Goal: Transaction & Acquisition: Purchase product/service

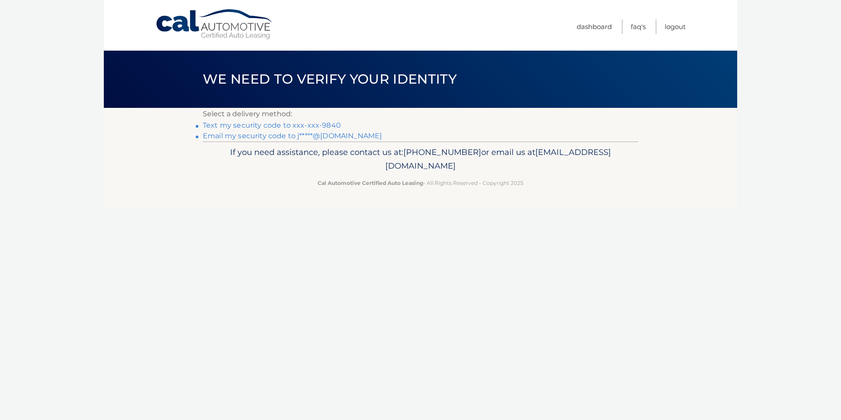
click at [266, 125] on link "Text my security code to xxx-xxx-9840" at bounding box center [272, 125] width 138 height 8
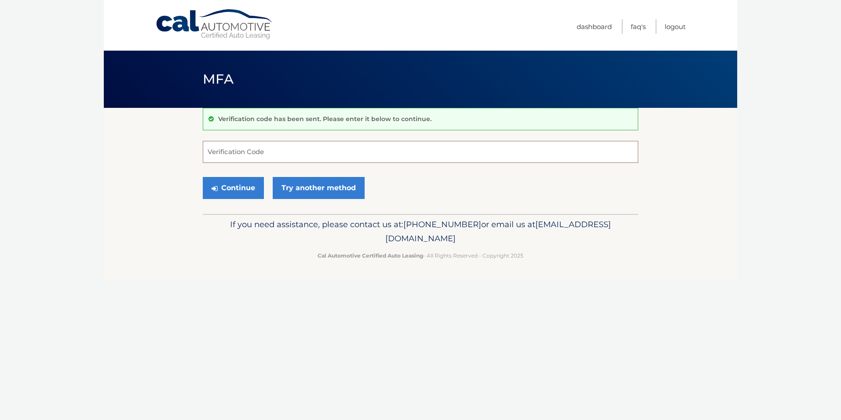
click at [248, 152] on input "Verification Code" at bounding box center [421, 152] width 436 height 22
type input "382064"
click at [242, 189] on button "Continue" at bounding box center [233, 188] width 61 height 22
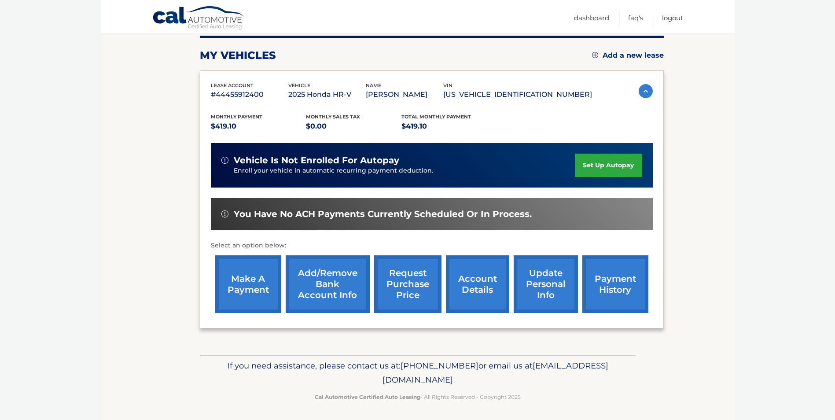
scroll to position [114, 0]
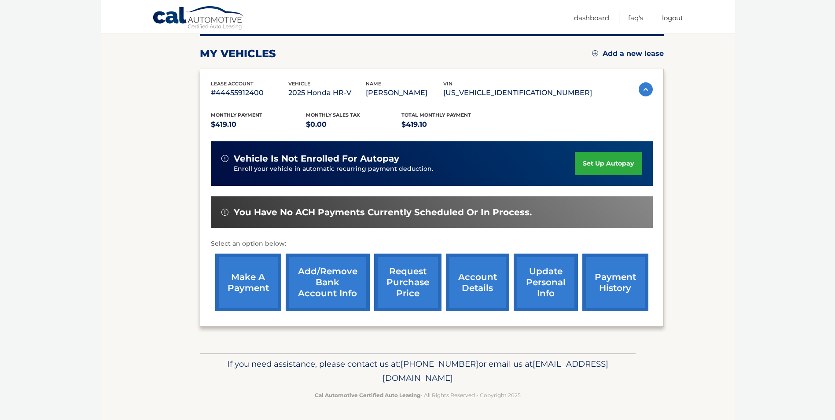
click at [233, 286] on link "make a payment" at bounding box center [248, 282] width 66 height 58
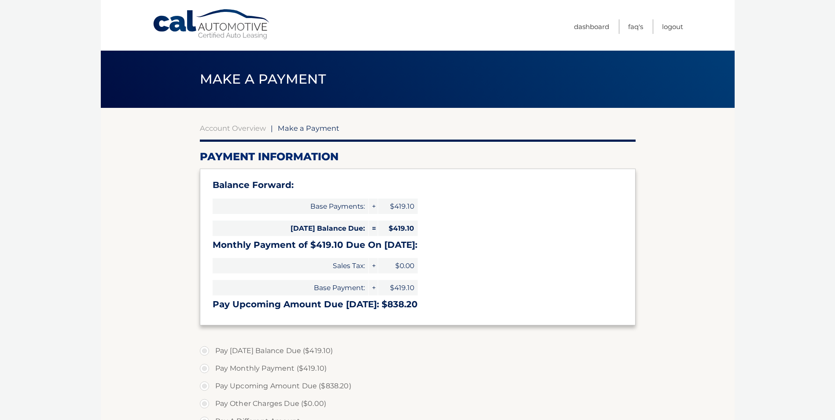
select select "NDY5ZDNjZGYtYTU0Yi00NzIzLTk0OWItZmQ0YmRhOTU5NjAw"
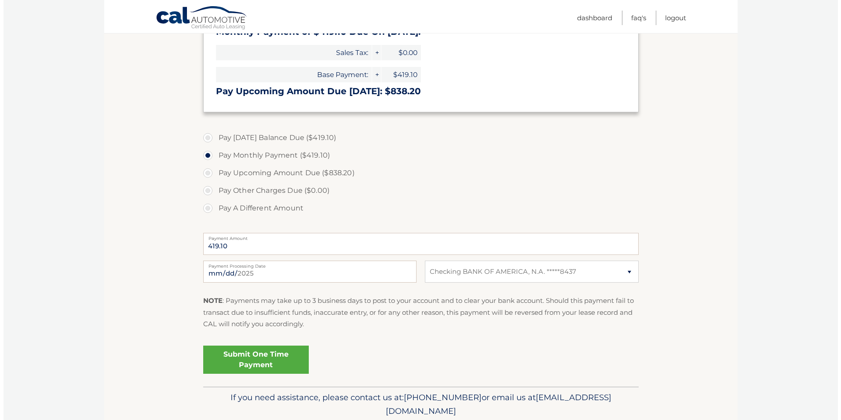
scroll to position [220, 0]
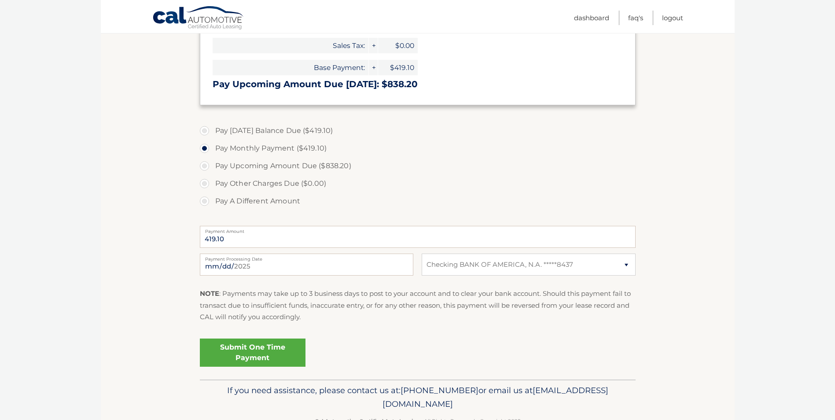
click at [247, 348] on link "Submit One Time Payment" at bounding box center [253, 352] width 106 height 28
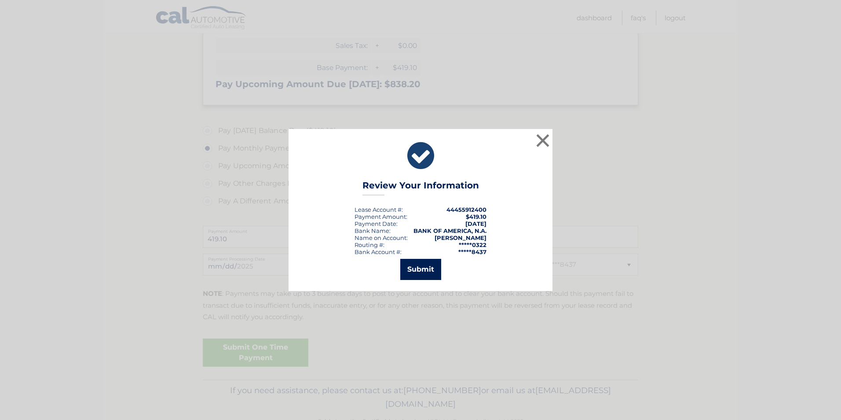
click at [409, 275] on button "Submit" at bounding box center [420, 269] width 41 height 21
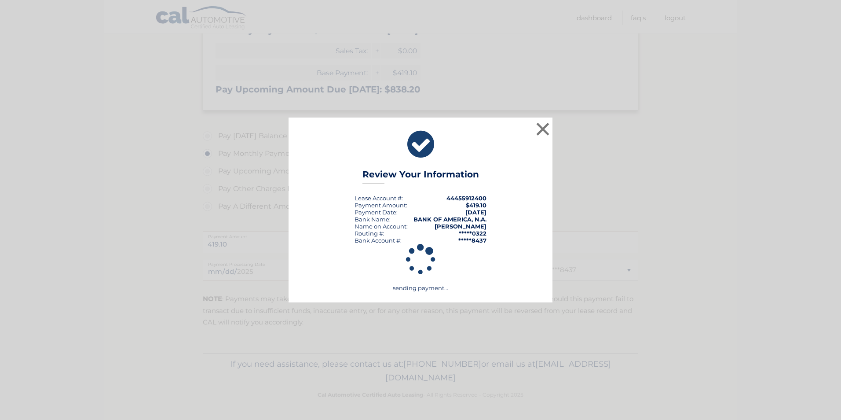
scroll to position [215, 0]
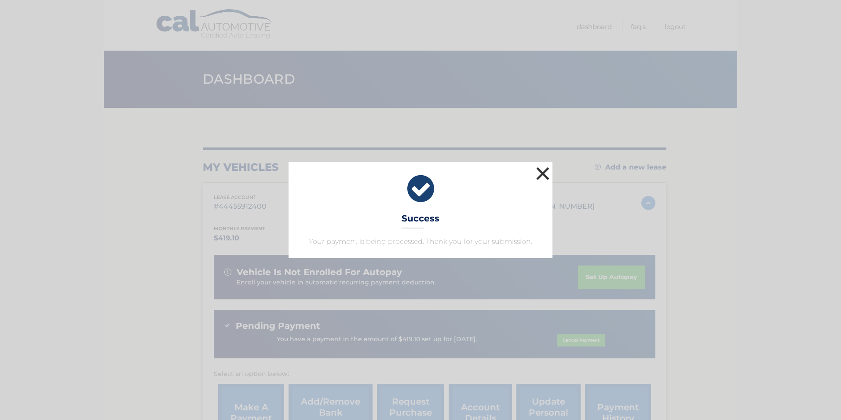
drag, startPoint x: 540, startPoint y: 172, endPoint x: 698, endPoint y: 250, distance: 176.3
click at [540, 172] on button "×" at bounding box center [543, 174] width 18 height 18
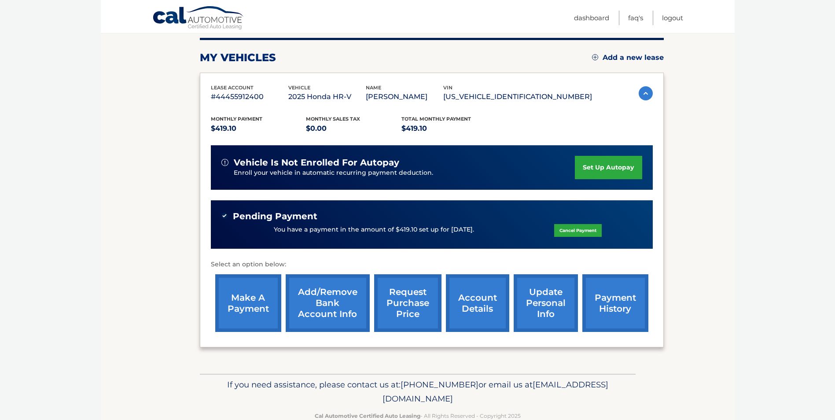
scroll to position [130, 0]
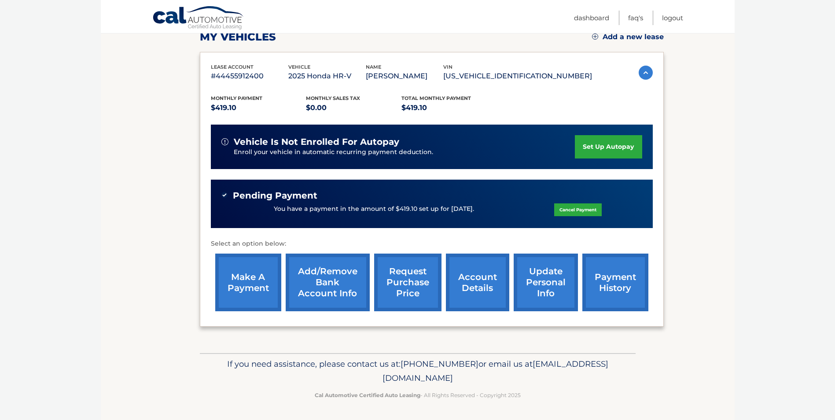
click at [486, 282] on link "account details" at bounding box center [477, 282] width 63 height 58
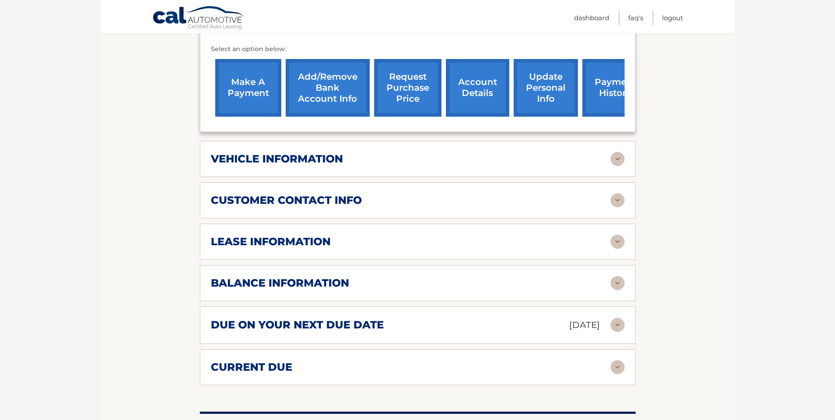
scroll to position [352, 0]
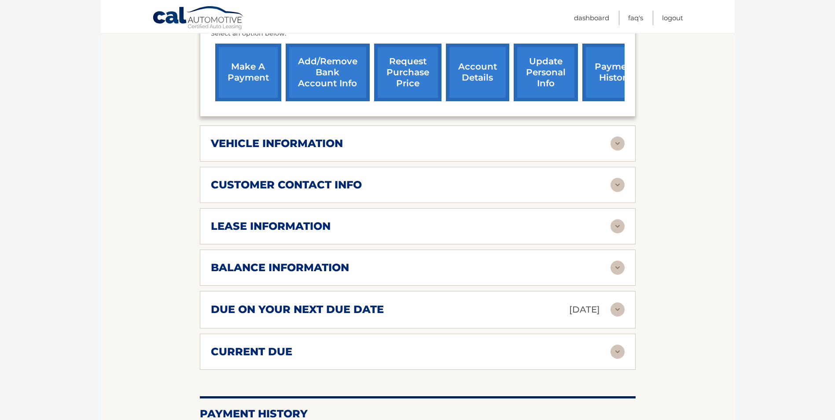
click at [615, 143] on img at bounding box center [617, 143] width 14 height 14
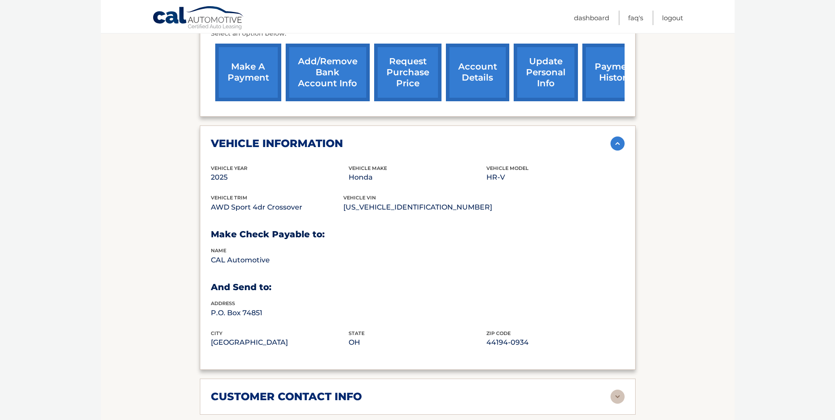
click at [615, 143] on img at bounding box center [617, 143] width 14 height 14
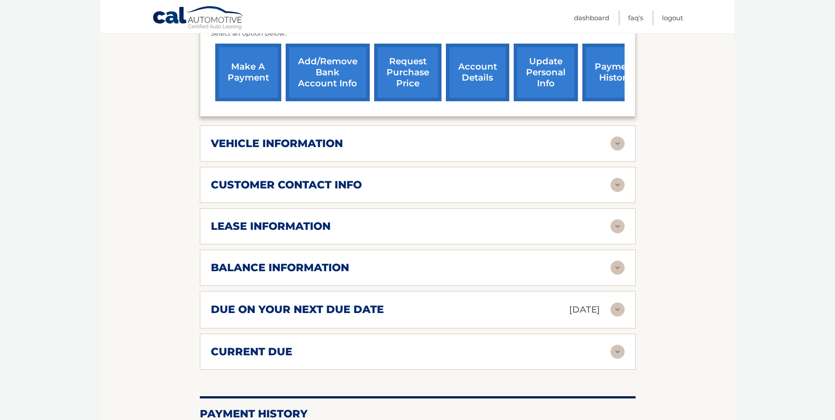
click at [622, 225] on img at bounding box center [617, 226] width 14 height 14
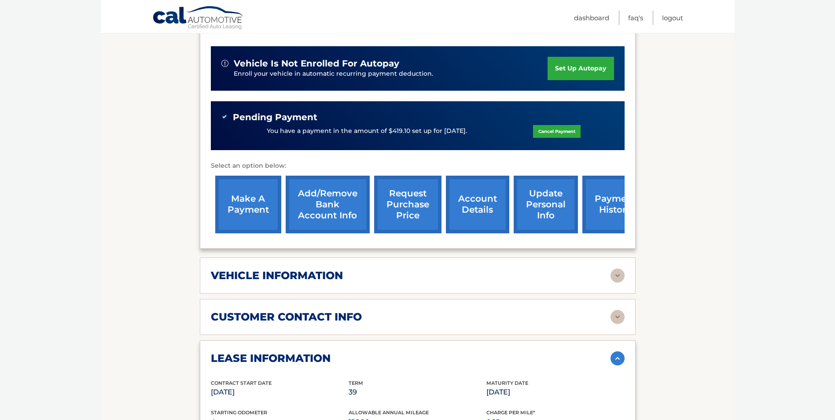
scroll to position [0, 0]
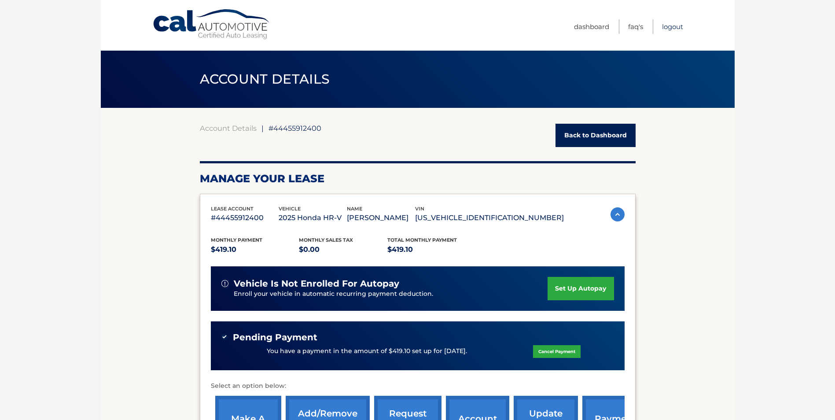
click at [665, 22] on link "Logout" at bounding box center [672, 26] width 21 height 15
